Goal: Task Accomplishment & Management: Manage account settings

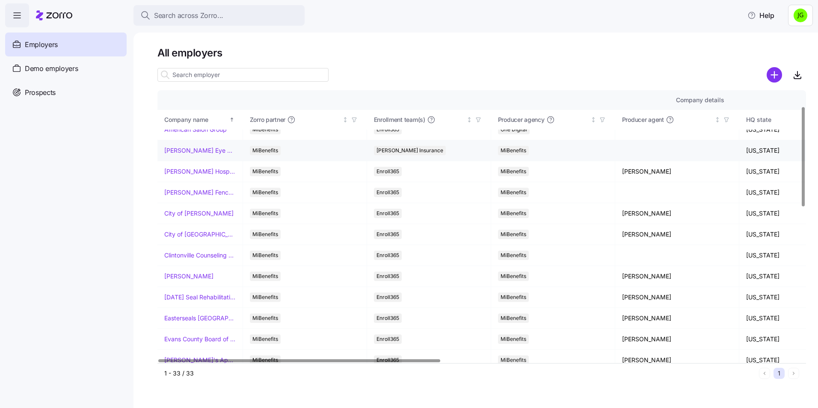
scroll to position [43, 0]
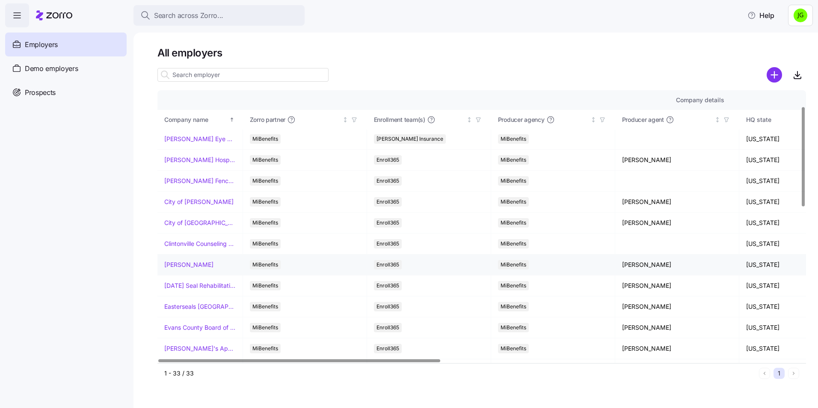
click at [184, 266] on link "[PERSON_NAME]" at bounding box center [188, 264] width 49 height 9
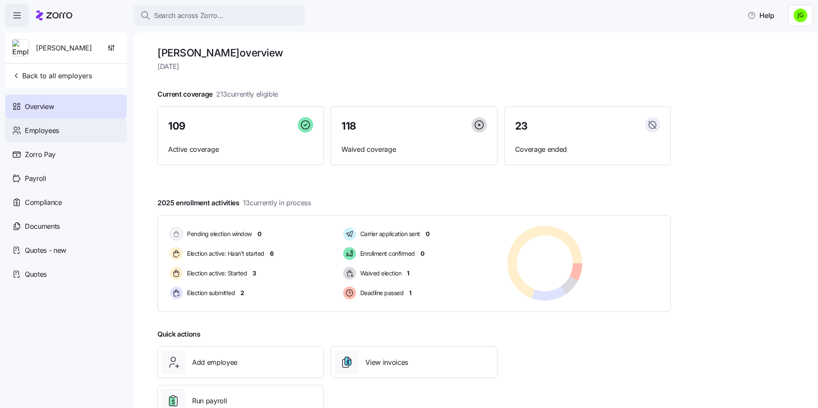
click at [82, 133] on div "Employees" at bounding box center [65, 130] width 121 height 24
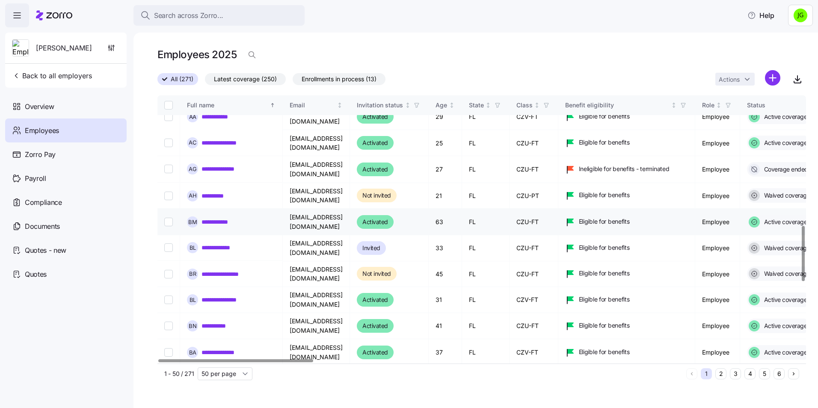
scroll to position [727, 0]
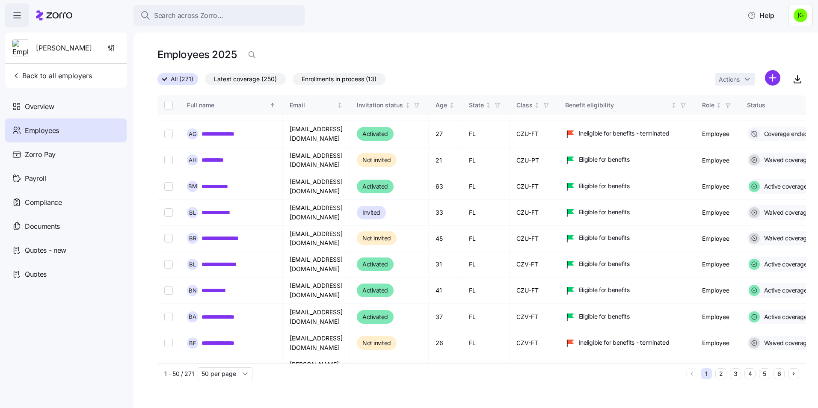
click at [55, 132] on span "Employees" at bounding box center [42, 130] width 34 height 11
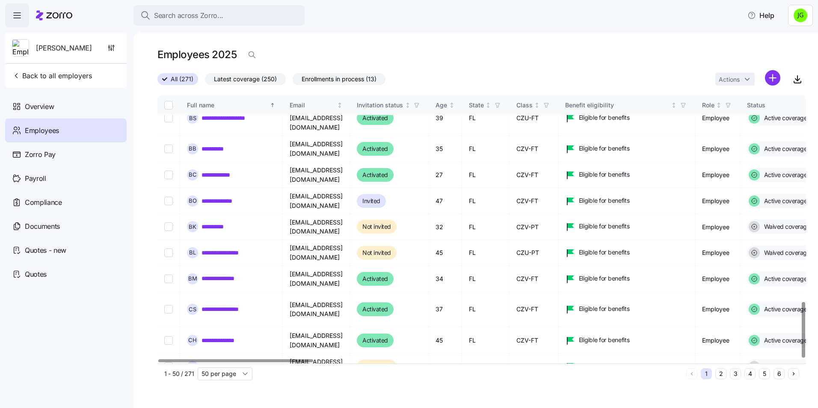
scroll to position [995, 0]
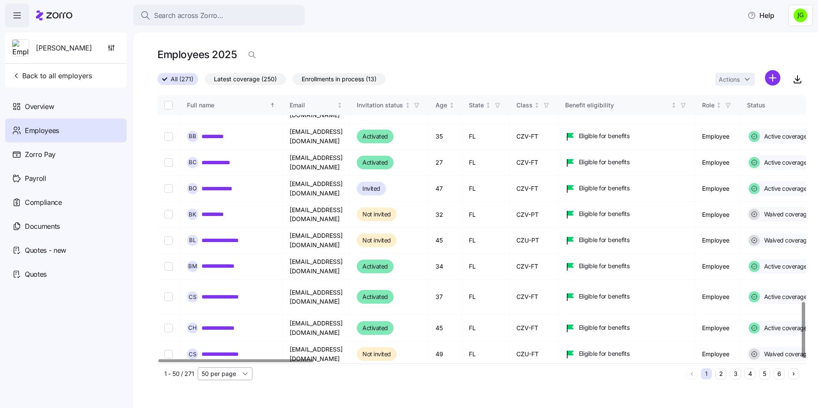
click at [248, 374] on input "50 per page" at bounding box center [225, 373] width 55 height 13
click at [223, 357] on span "150 per page" at bounding box center [222, 353] width 37 height 9
type input "150 per page"
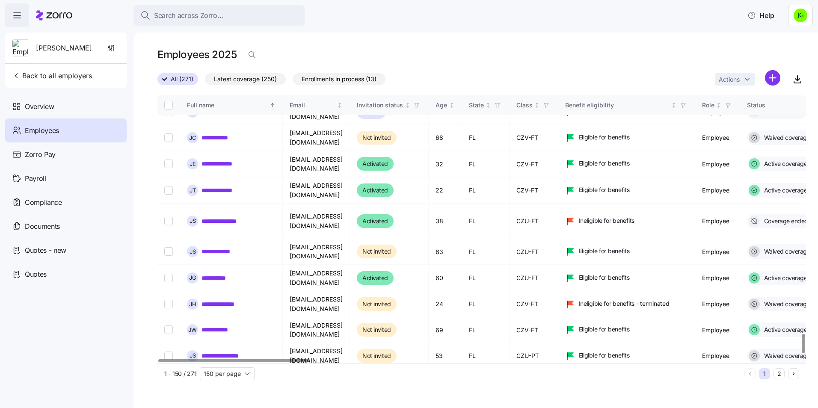
scroll to position [3438, 0]
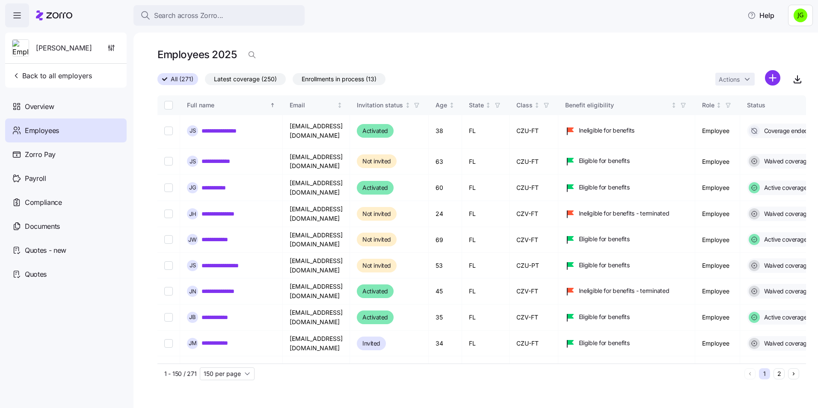
click at [779, 374] on button "2" at bounding box center [778, 373] width 11 height 11
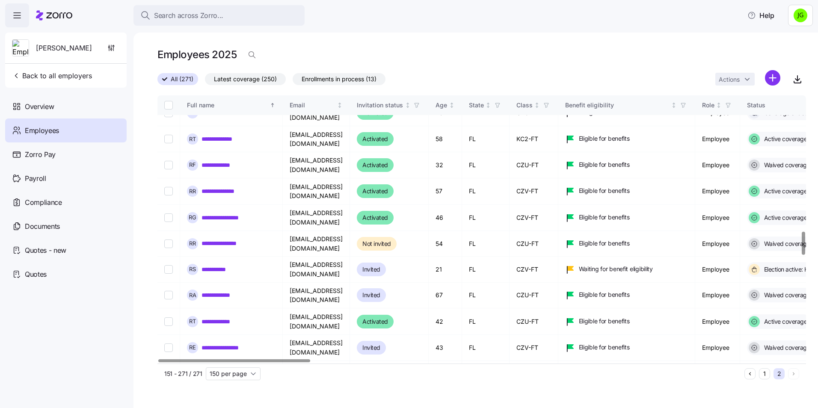
scroll to position [1583, 0]
